Goal: Task Accomplishment & Management: Use online tool/utility

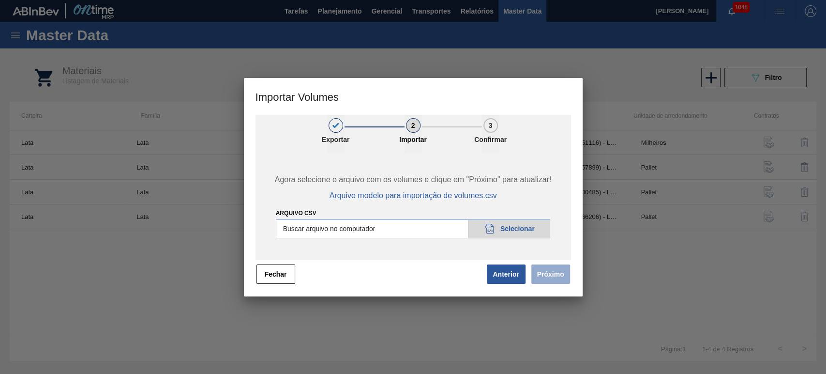
click at [503, 223] on input "Arquivo csv" at bounding box center [413, 228] width 275 height 19
type input "C:\fakepath\Template Subida LM.csv"
click at [564, 279] on button "Próximo" at bounding box center [551, 273] width 39 height 19
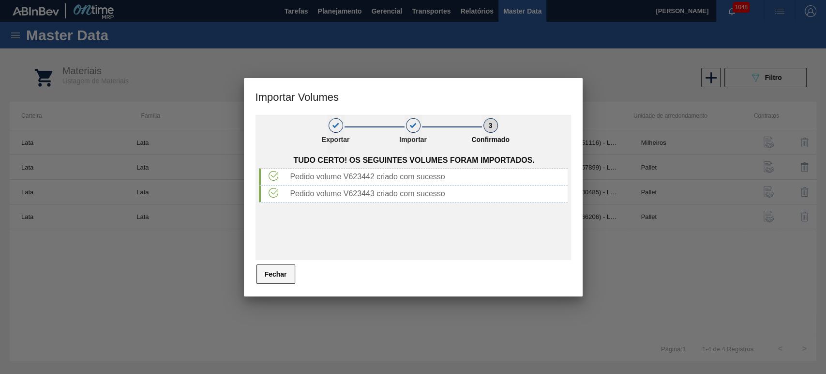
click at [293, 274] on div "Fechar" at bounding box center [414, 273] width 316 height 21
click at [290, 274] on button "Fechar" at bounding box center [276, 273] width 39 height 19
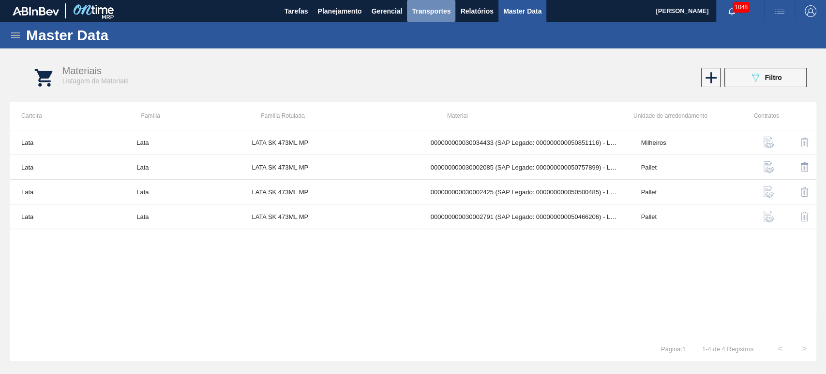
click at [444, 12] on span "Transportes" at bounding box center [431, 11] width 39 height 12
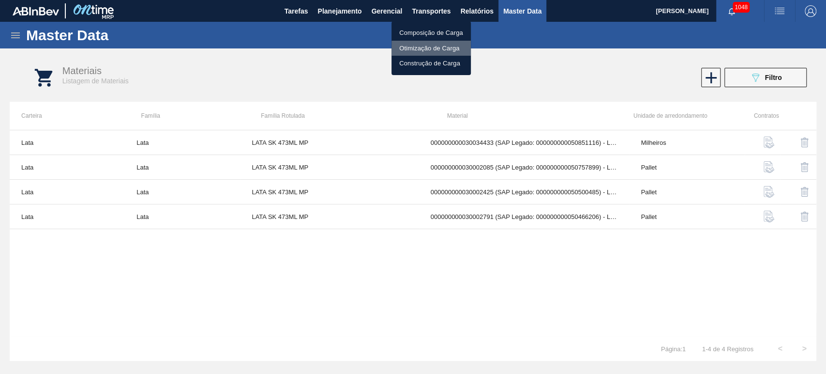
click at [411, 48] on li "Otimização de Carga" at bounding box center [431, 48] width 79 height 15
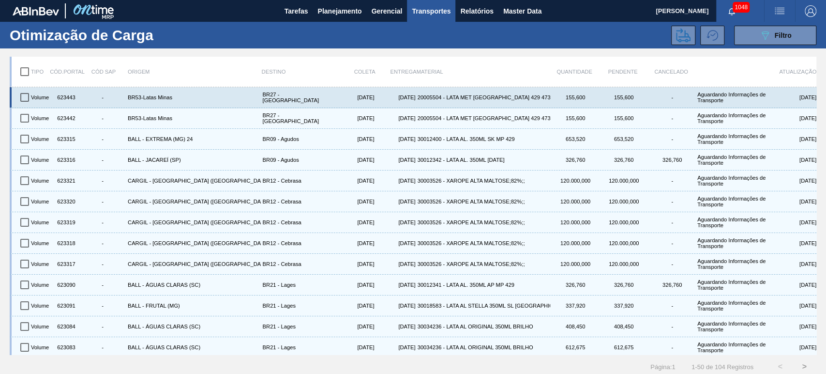
drag, startPoint x: 26, startPoint y: 96, endPoint x: 26, endPoint y: 107, distance: 10.2
click at [26, 96] on input "checkbox" at bounding box center [25, 97] width 20 height 20
checkbox input "true"
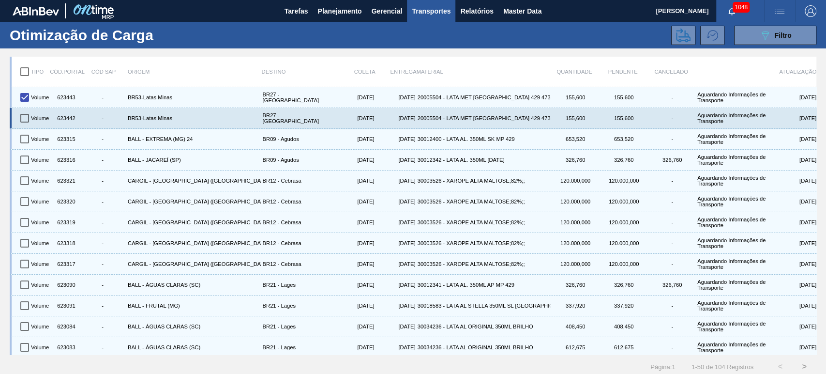
click at [25, 120] on input "checkbox" at bounding box center [25, 118] width 20 height 20
checkbox input "true"
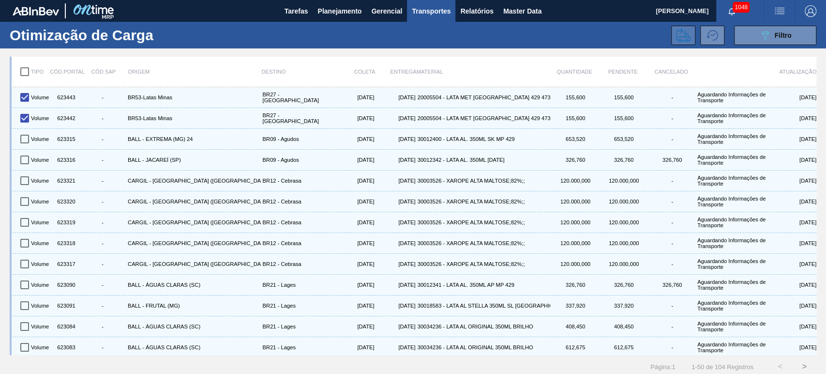
click at [682, 26] on button at bounding box center [683, 35] width 24 height 19
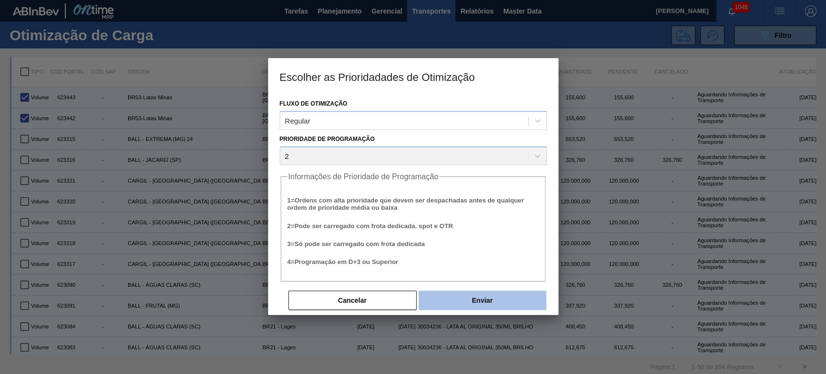
click at [506, 304] on button "Enviar" at bounding box center [483, 299] width 128 height 19
